Goal: Transaction & Acquisition: Purchase product/service

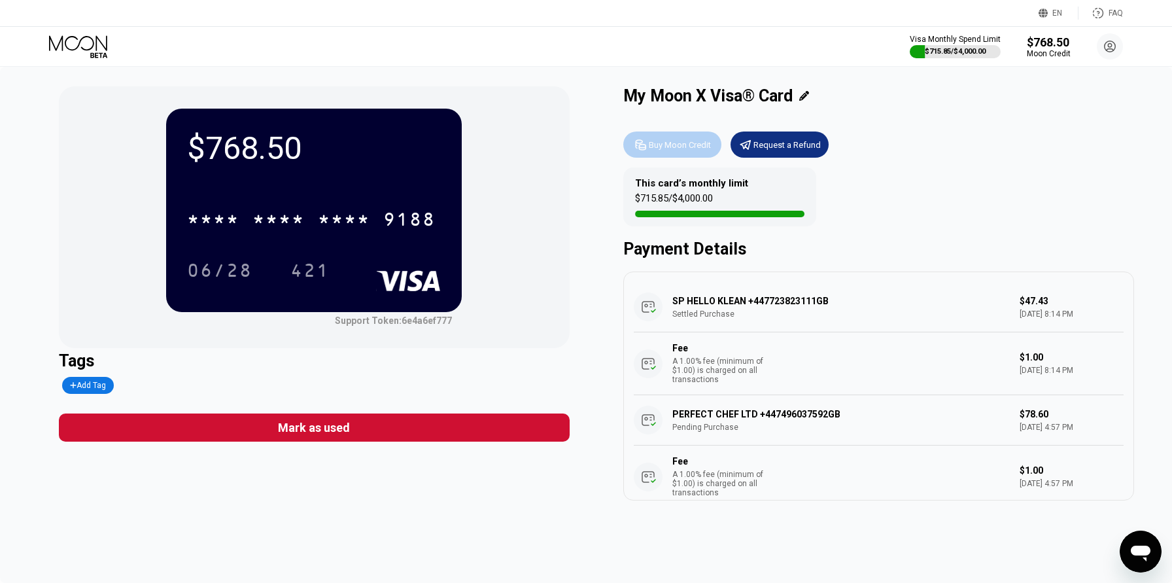
click at [673, 145] on div "Buy Moon Credit" at bounding box center [680, 144] width 62 height 11
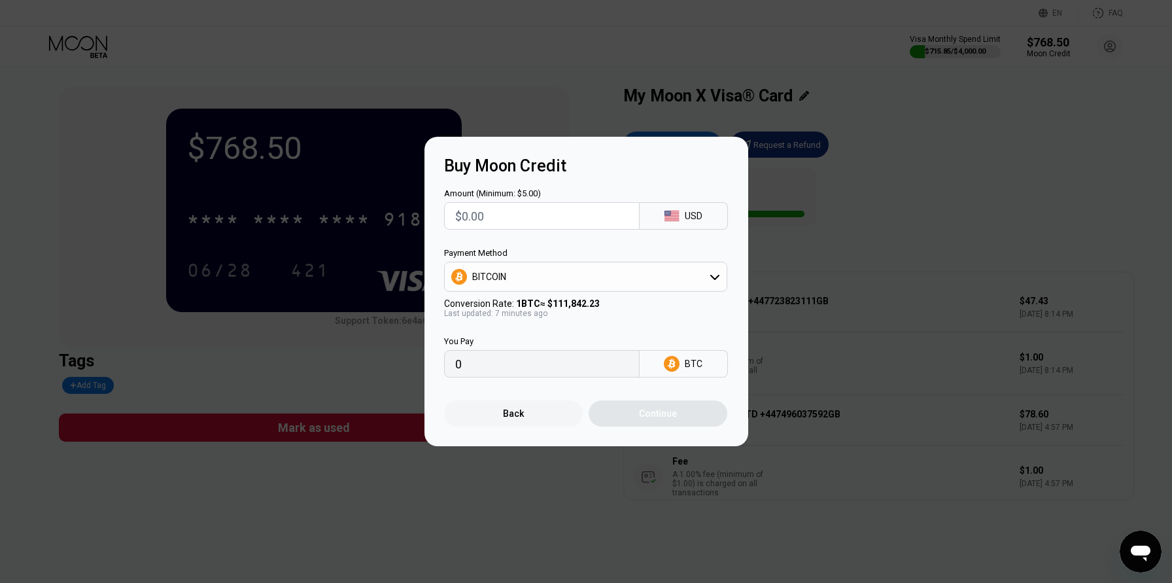
click at [603, 213] on input "text" at bounding box center [541, 216] width 173 height 26
click at [678, 217] on icon at bounding box center [672, 216] width 15 height 10
click at [692, 222] on div "USD" at bounding box center [684, 215] width 88 height 27
click at [684, 285] on div "BITCOIN" at bounding box center [586, 277] width 282 height 26
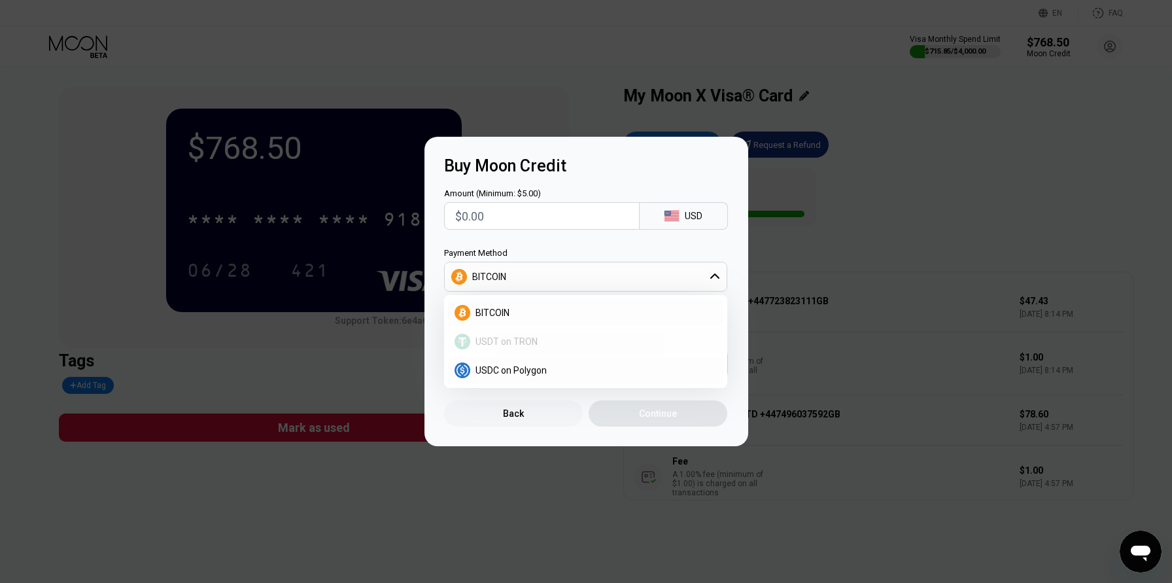
click at [546, 336] on div "USDT on TRON" at bounding box center [593, 341] width 247 height 10
type input "0.00"
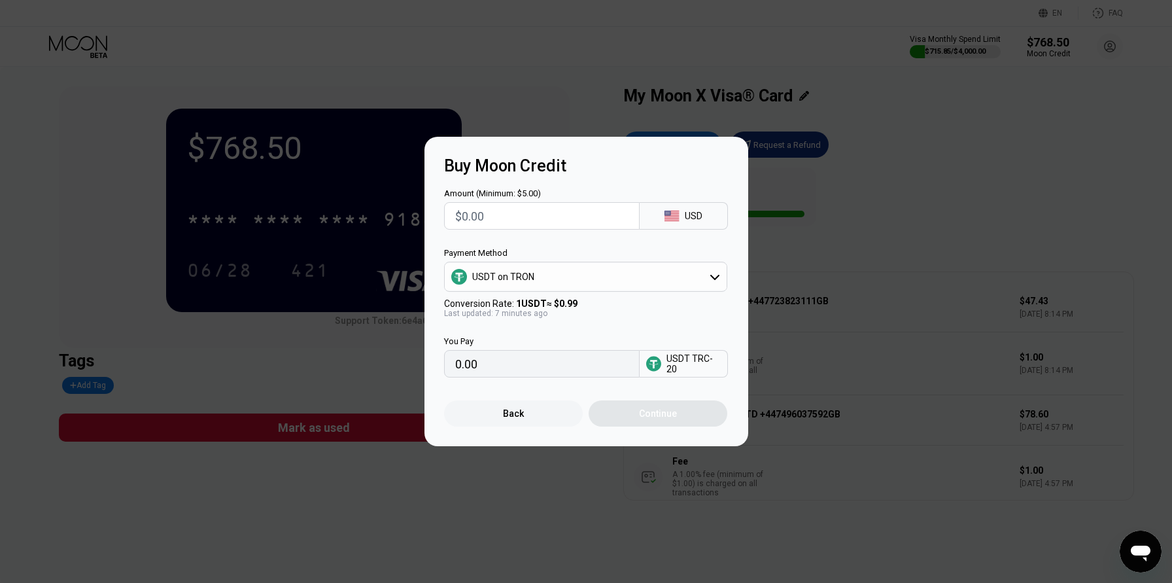
click at [497, 217] on input "text" at bounding box center [541, 216] width 173 height 26
type input "$2"
type input "2.02"
type input "$2075"
type input "2095.96"
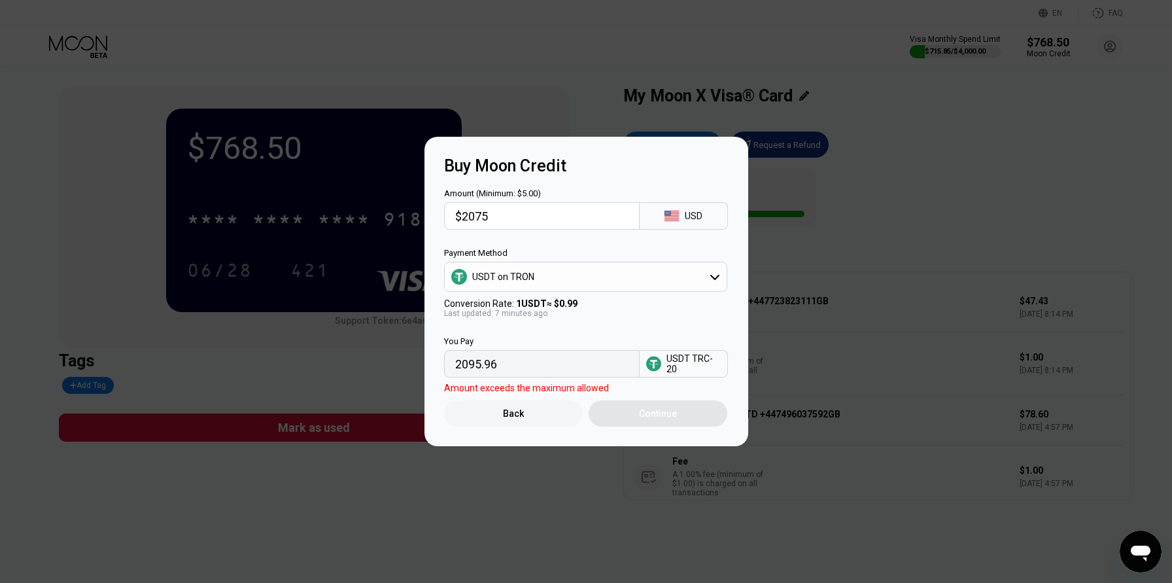
click at [620, 326] on div "You Pay 2095.96 USDT TRC-20" at bounding box center [586, 348] width 285 height 60
type input "$1999.99"
type input "2020.19"
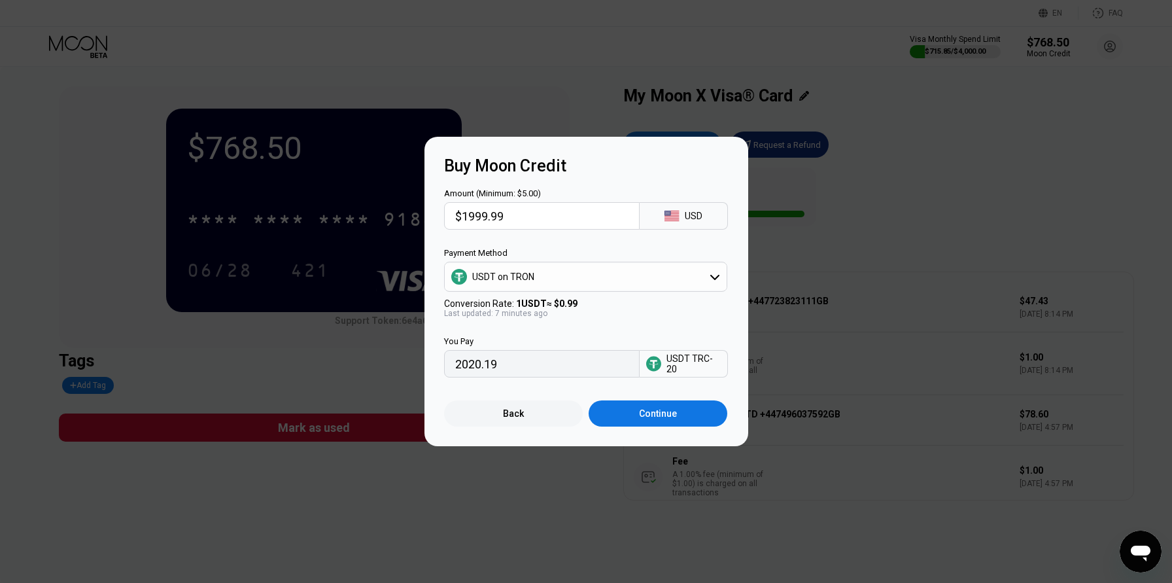
click at [541, 200] on div "Amount (Minimum: $5.00) $1999.99" at bounding box center [542, 208] width 196 height 41
click at [538, 207] on input "$1999.99" at bounding box center [541, 216] width 173 height 26
drag, startPoint x: 532, startPoint y: 211, endPoint x: 440, endPoint y: 207, distance: 91.7
click at [440, 207] on div "Buy Moon Credit Amount (Minimum: $5.00) $1999.99 USD Payment Method USDT on TRO…" at bounding box center [587, 291] width 324 height 309
type input "$2"
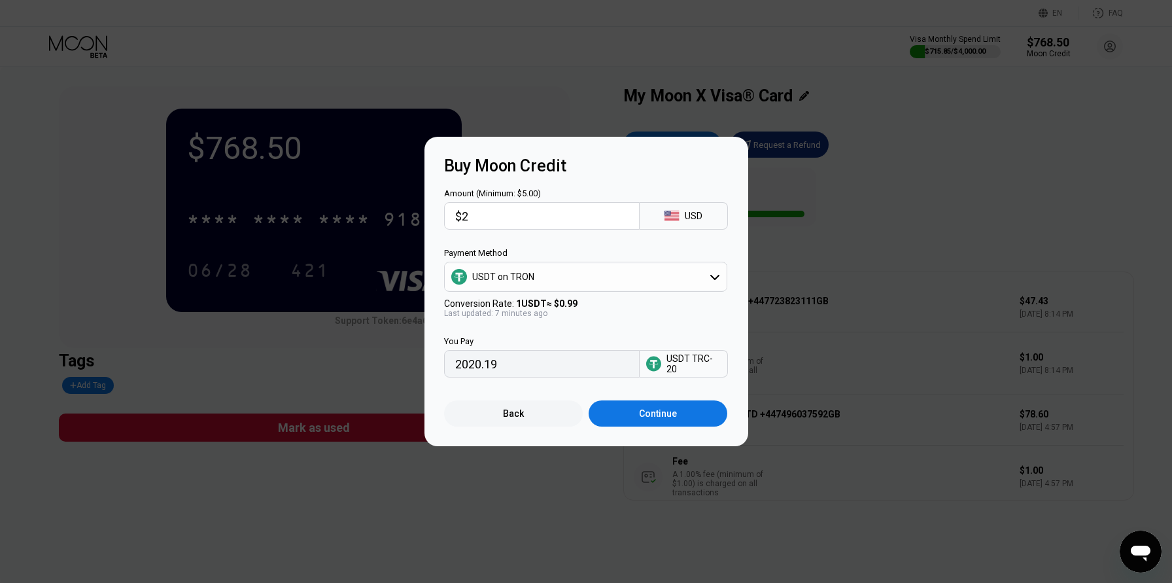
type input "2.02"
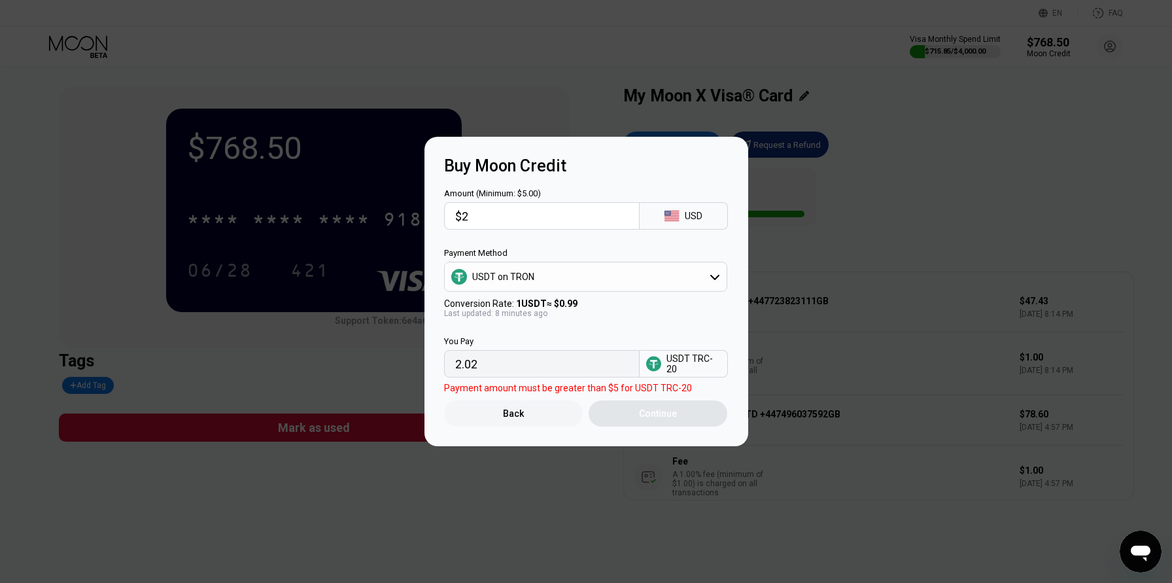
type input "$20"
type input "20.20"
type input "$200"
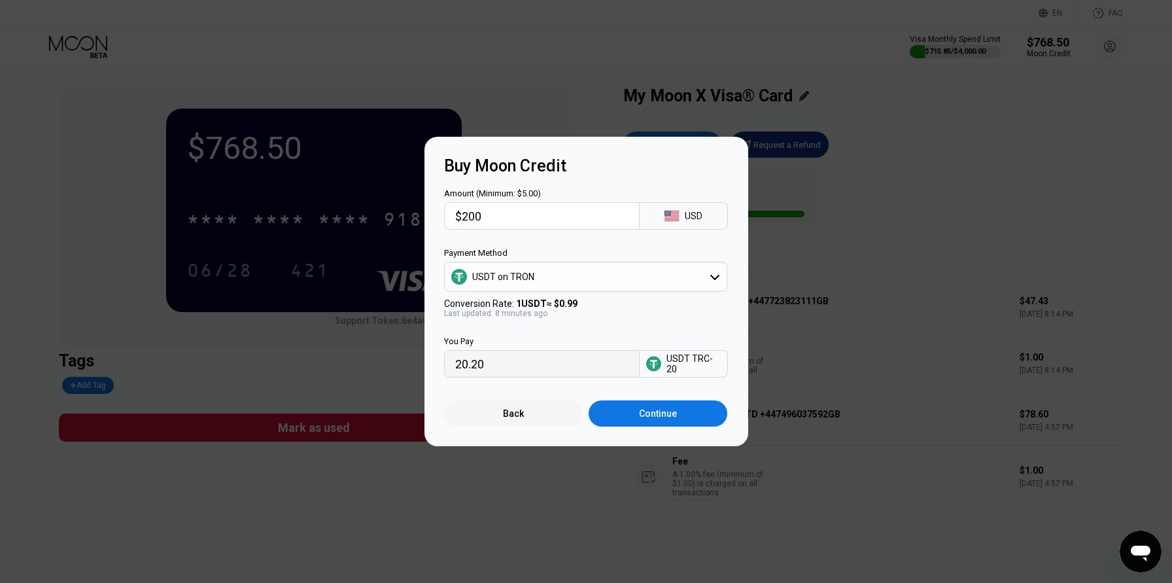
type input "202.02"
type input "$2000"
type input "2020.20"
type input "$20000"
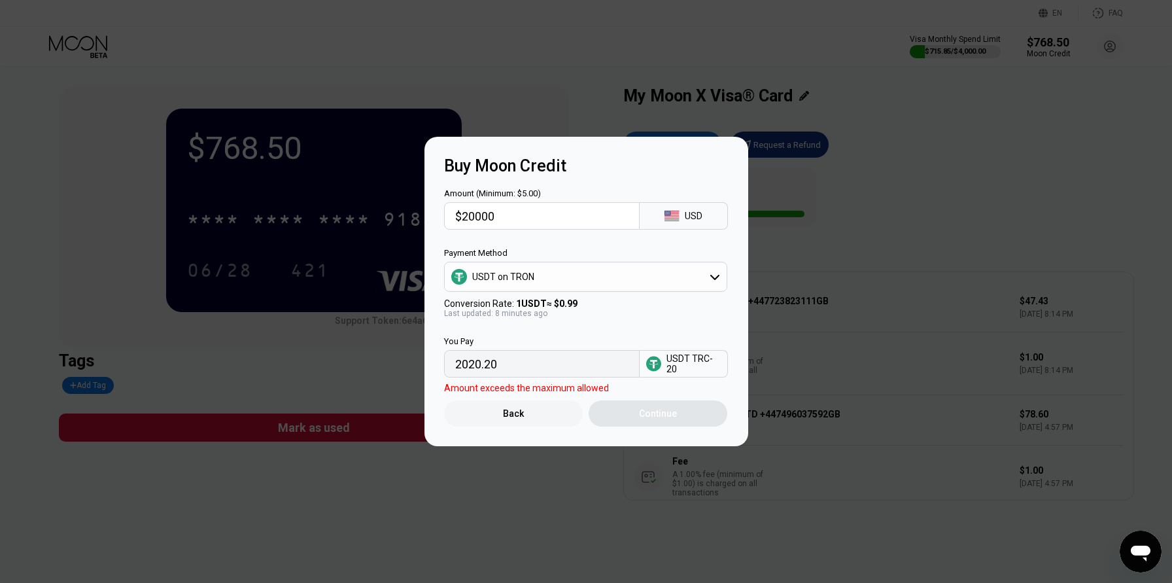
type input "20202.02"
click at [610, 326] on div "You Pay 20202.02 USDT TRC-20" at bounding box center [586, 348] width 285 height 60
type input "$1999.99"
type input "2020.19"
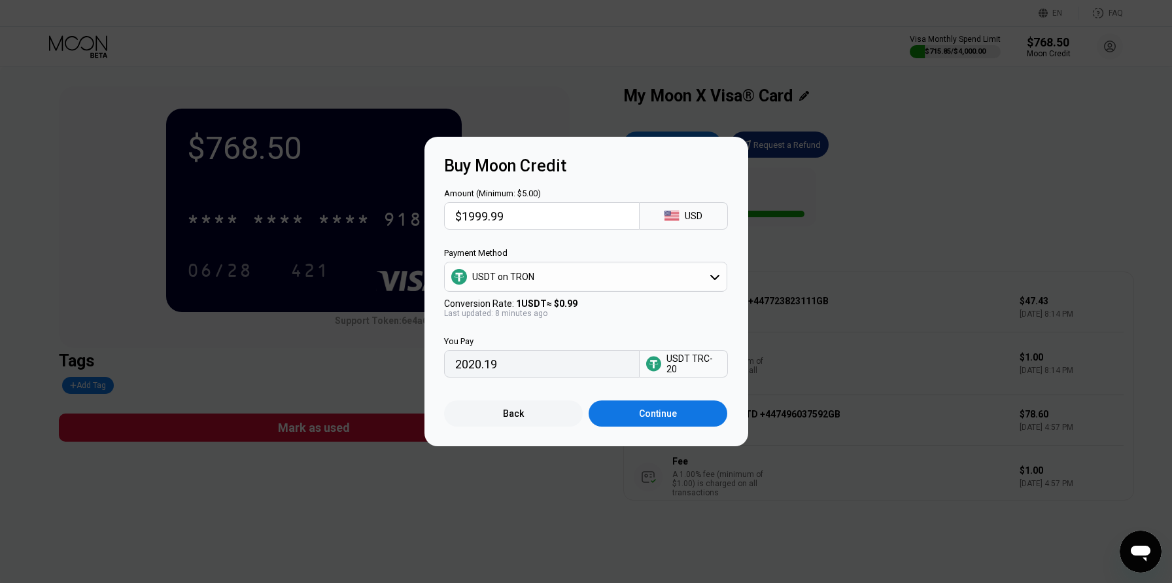
click at [523, 216] on input "$1999.99" at bounding box center [541, 216] width 173 height 26
drag, startPoint x: 519, startPoint y: 215, endPoint x: 474, endPoint y: 219, distance: 45.9
click at [474, 219] on input "$1999.99" at bounding box center [541, 216] width 173 height 26
type input "$1975"
type input "1994.95"
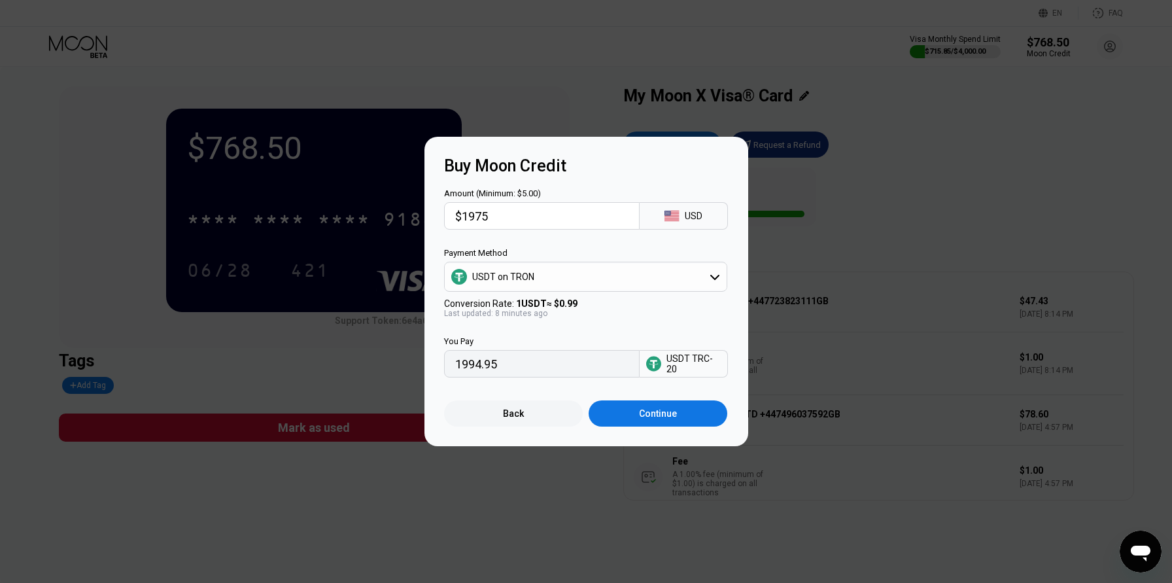
type input "$1975"
click at [608, 323] on div "You Pay 1994.95 USDT TRC-20" at bounding box center [586, 348] width 285 height 60
click at [656, 423] on div "Continue" at bounding box center [658, 413] width 139 height 26
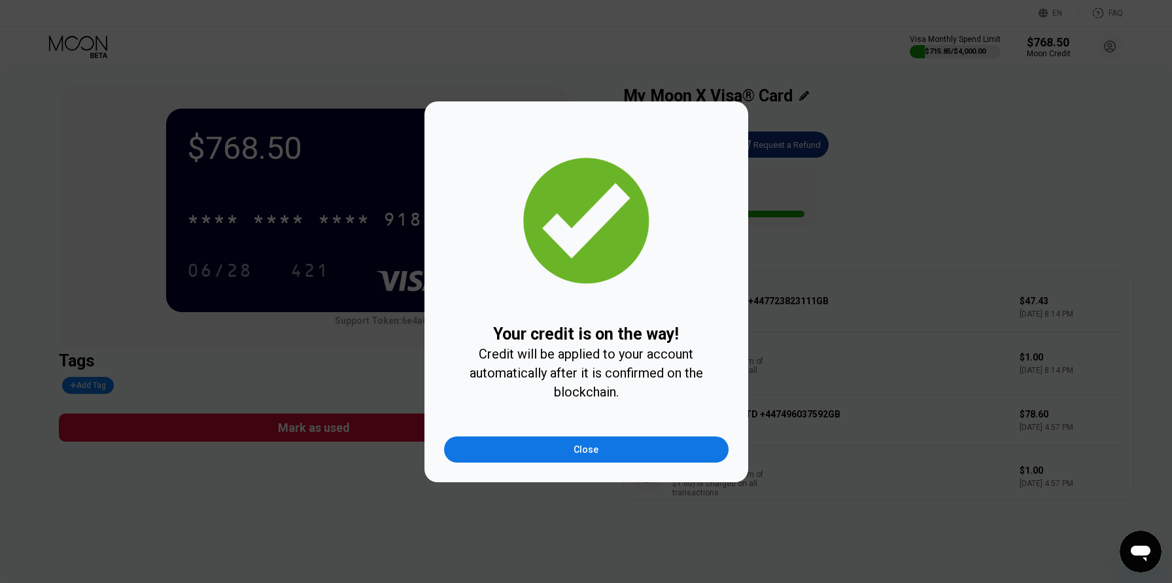
click at [600, 458] on div "Close" at bounding box center [586, 449] width 285 height 26
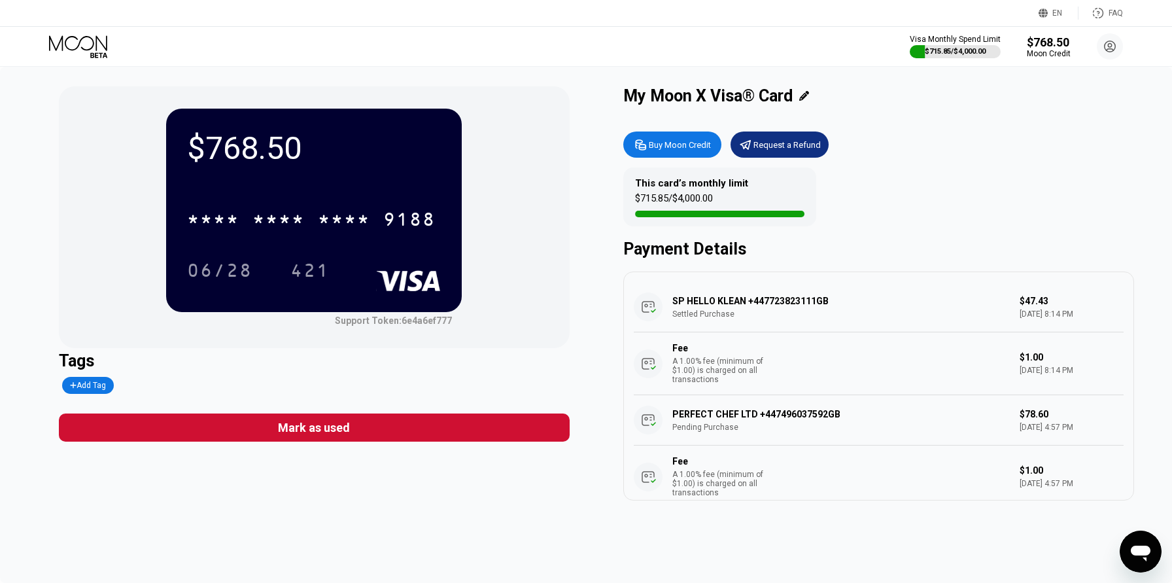
click at [345, 519] on div "$768.50 * * * * * * * * * * * * 9188 06/28 421 Support Token: 6e4a6ef777 Tags A…" at bounding box center [586, 325] width 1172 height 516
